Goal: Complete application form

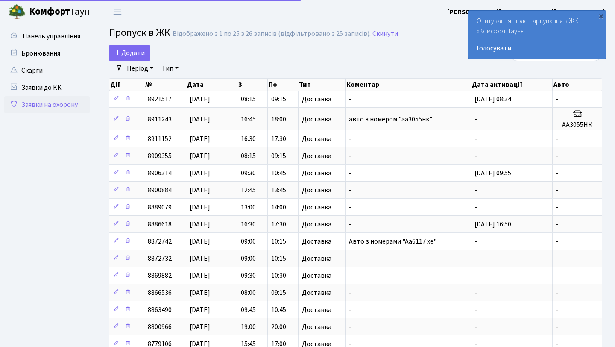
select select "25"
click at [141, 47] on link "Додати" at bounding box center [129, 53] width 41 height 16
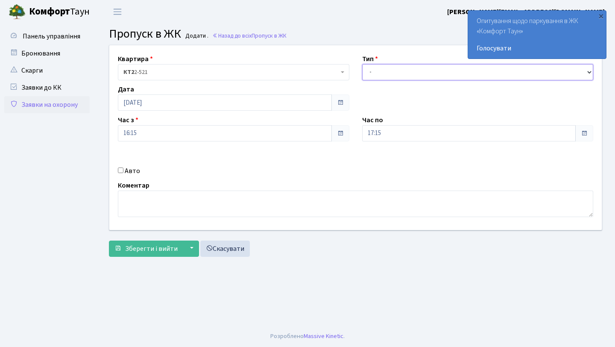
click at [387, 78] on select "- Доставка Таксі Гості Сервіс" at bounding box center [477, 72] width 231 height 16
select select "1"
click at [362, 64] on select "- Доставка Таксі Гості Сервіс" at bounding box center [477, 72] width 231 height 16
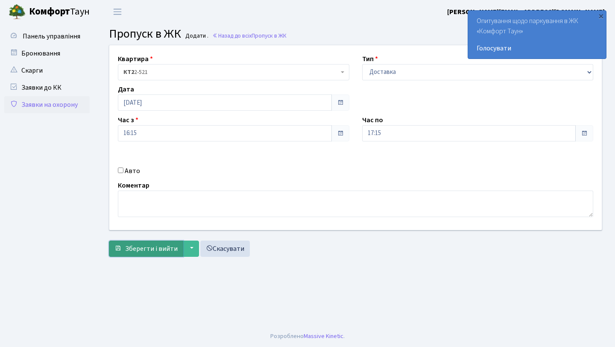
click at [150, 249] on span "Зберегти і вийти" at bounding box center [151, 248] width 53 height 9
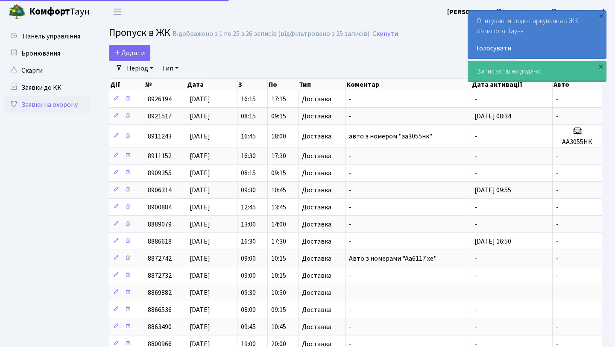
select select "25"
